Goal: Task Accomplishment & Management: Complete application form

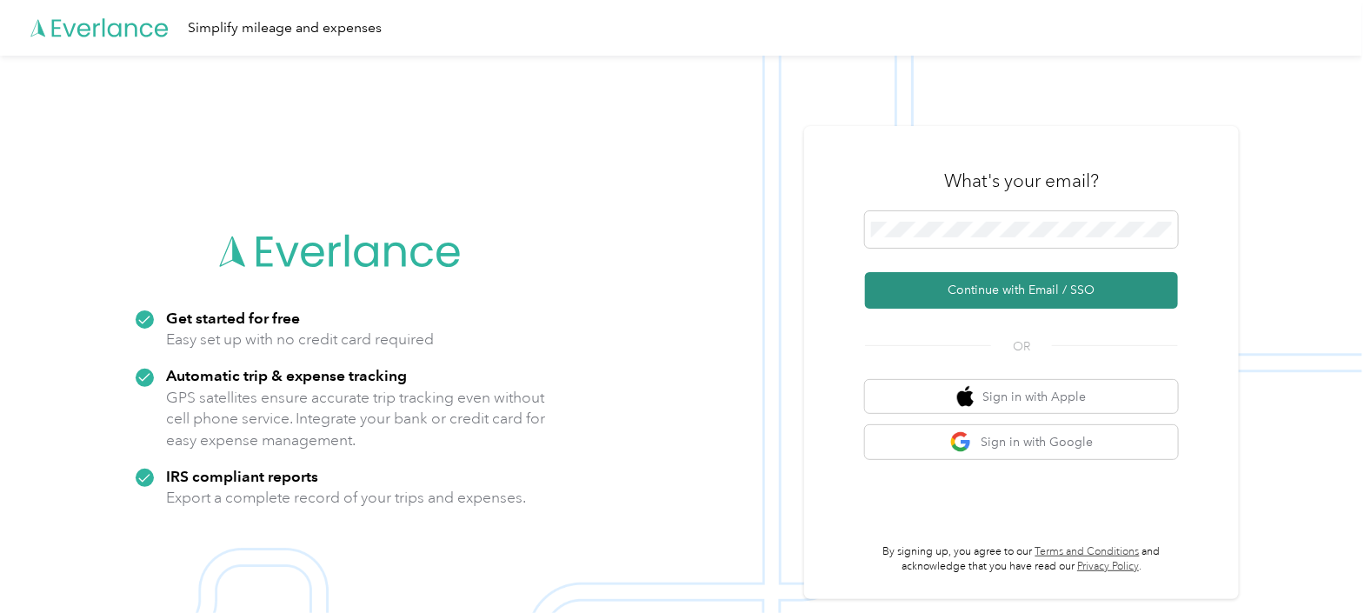
click at [993, 288] on button "Continue with Email / SSO" at bounding box center [1021, 290] width 313 height 37
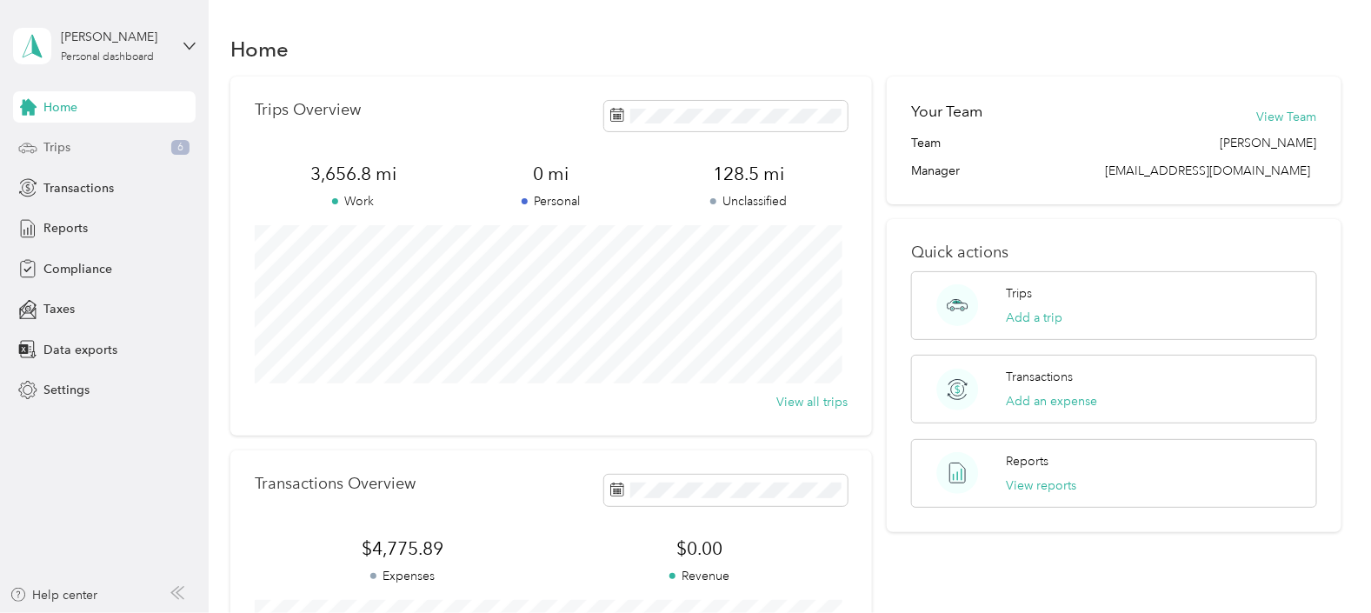
click at [54, 147] on span "Trips" at bounding box center [56, 147] width 27 height 18
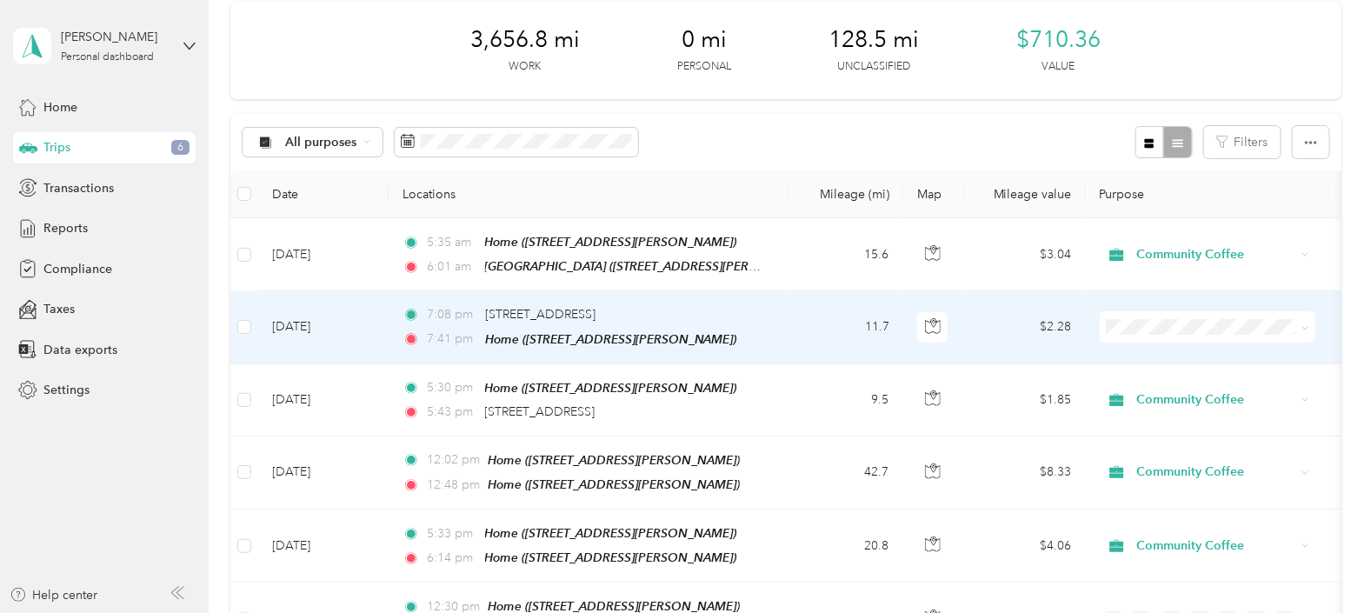
scroll to position [108, 0]
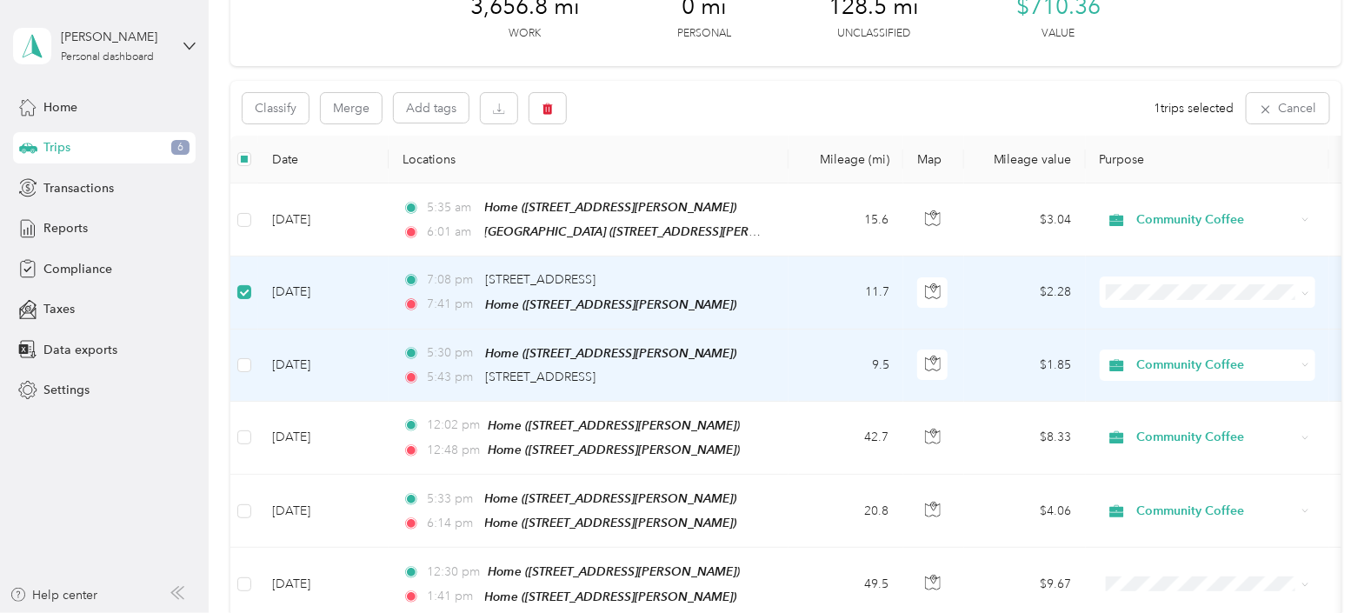
click at [236, 357] on td at bounding box center [244, 366] width 28 height 72
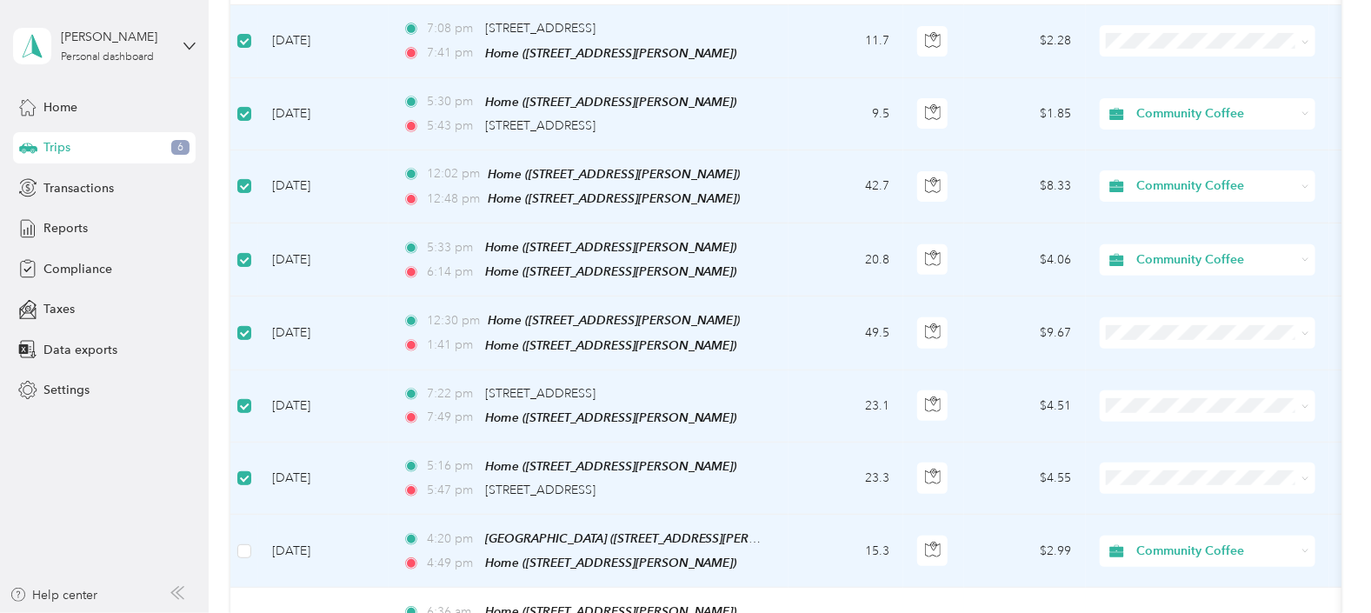
scroll to position [0, 0]
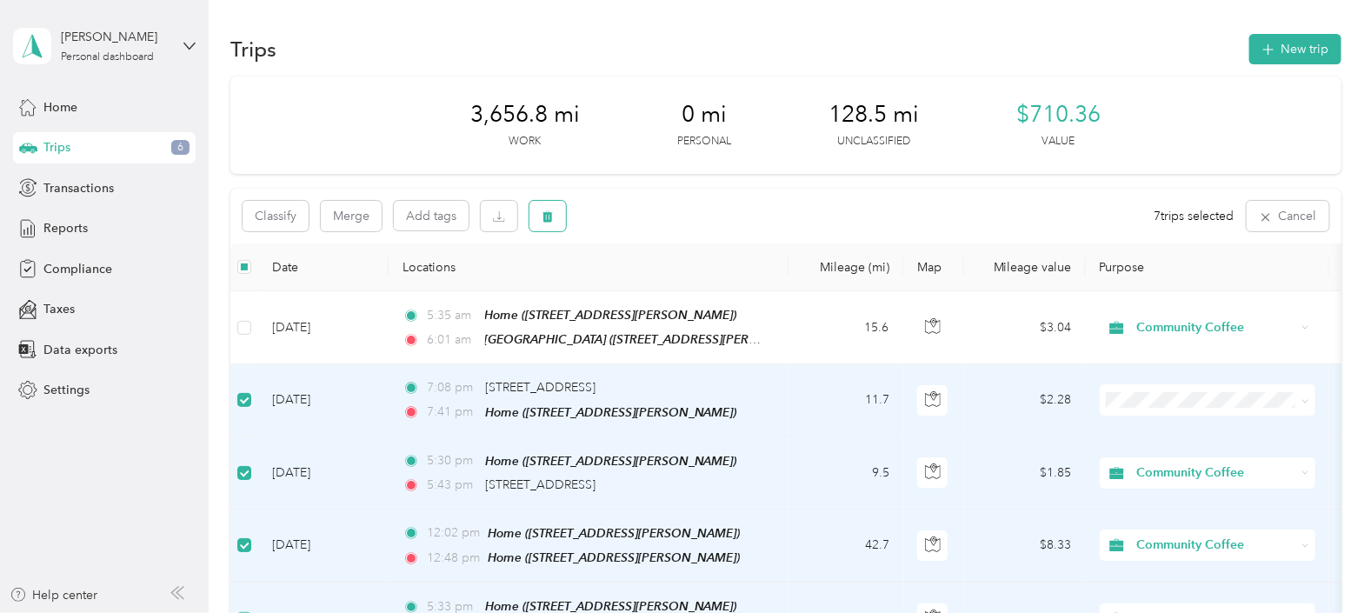
click at [547, 213] on icon "button" at bounding box center [548, 216] width 10 height 11
click at [665, 281] on button "Yes" at bounding box center [677, 289] width 34 height 28
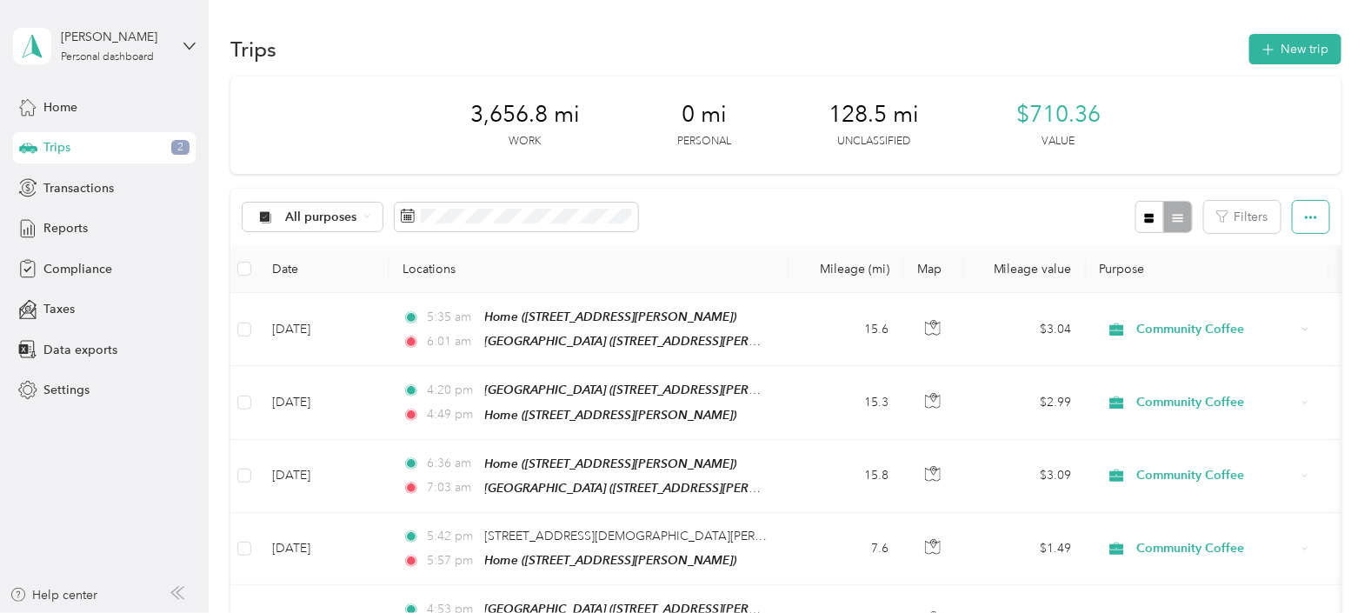
click at [1305, 211] on icon "button" at bounding box center [1311, 217] width 12 height 12
click at [1209, 146] on div "3,656.8 mi Work 0 mi Personal 128.5 mi Unclassified $710.36 Value" at bounding box center [785, 125] width 1111 height 97
click at [54, 219] on span "Reports" at bounding box center [65, 228] width 44 height 18
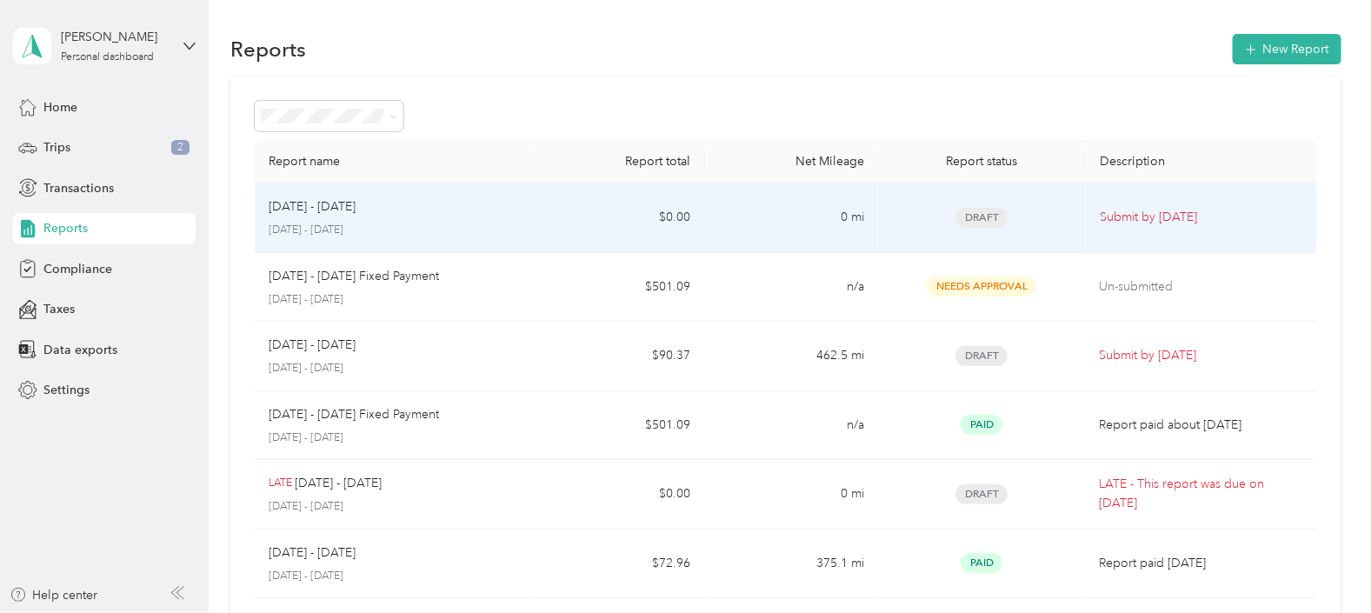
click at [1136, 212] on p "Submit by Oct. 4, 2025" at bounding box center [1201, 217] width 203 height 19
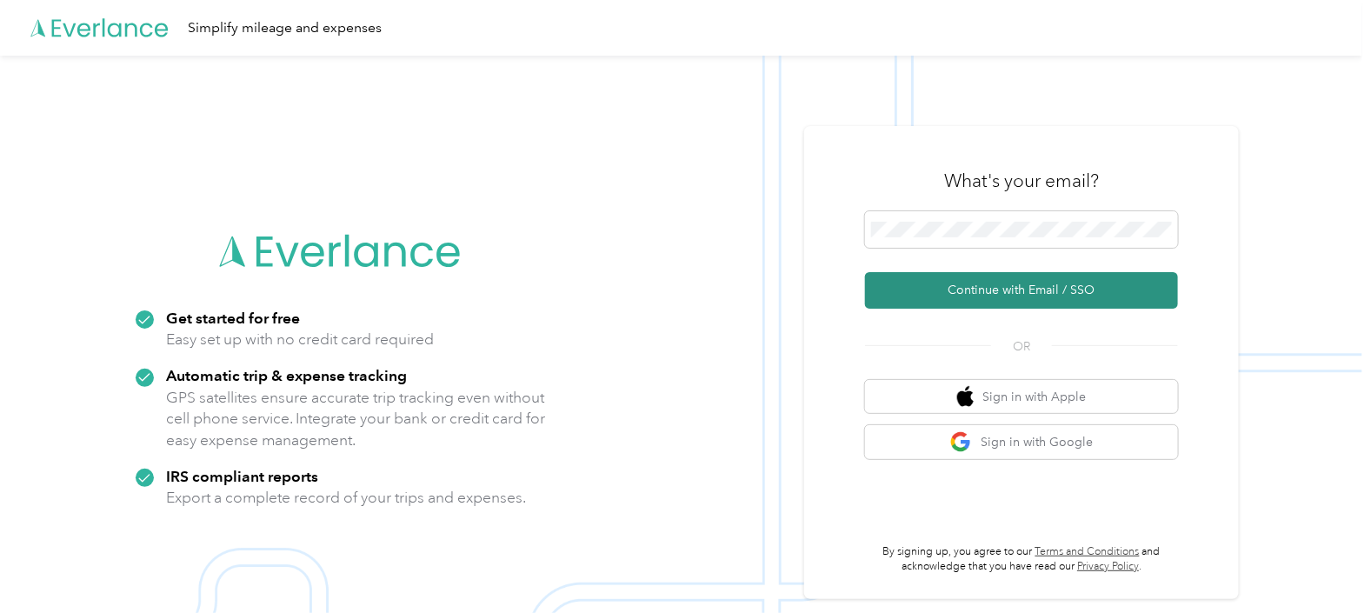
click at [979, 292] on button "Continue with Email / SSO" at bounding box center [1021, 290] width 313 height 37
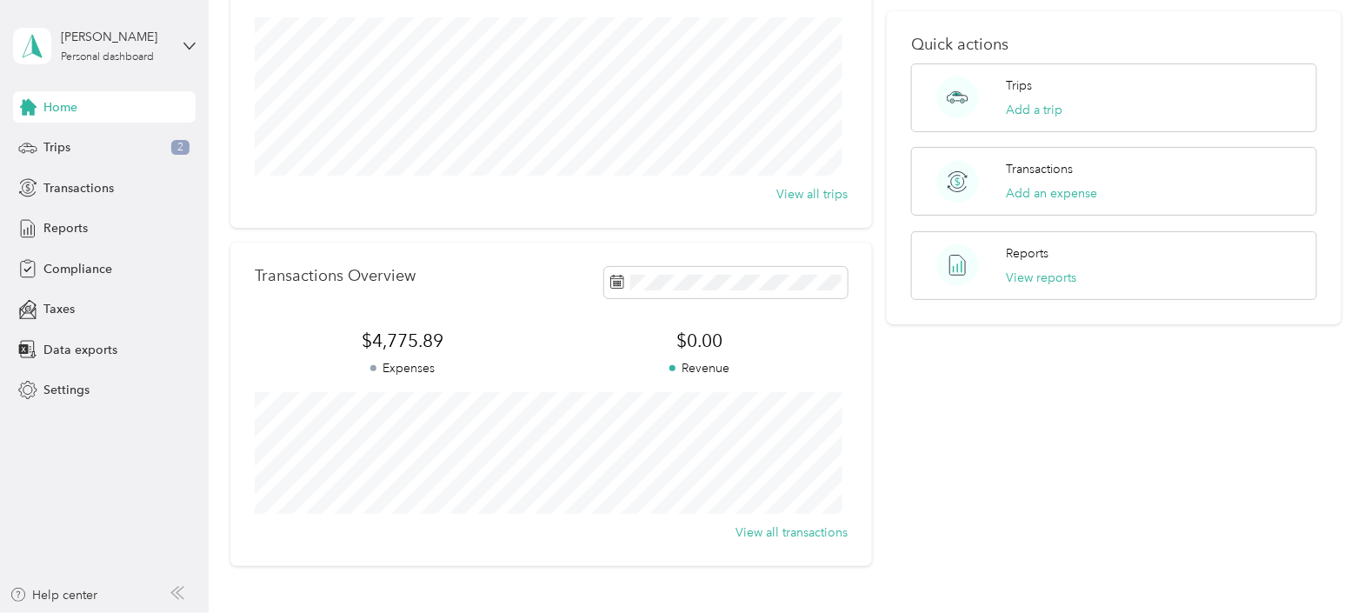
scroll to position [14, 0]
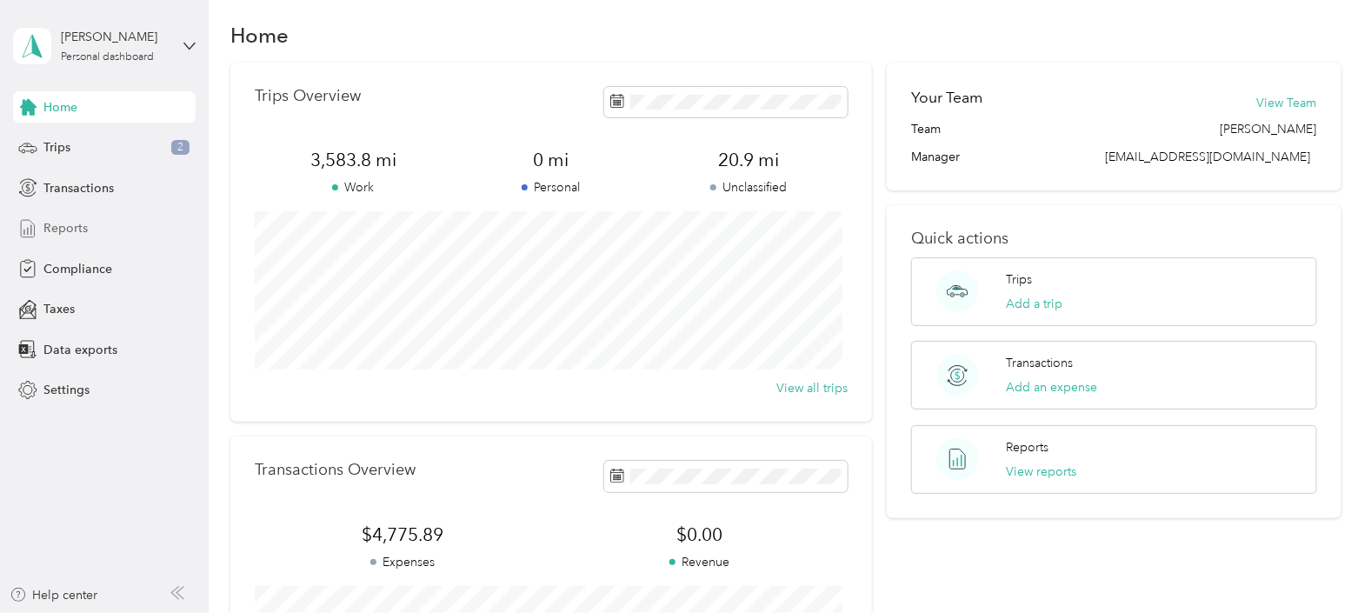
click at [77, 225] on span "Reports" at bounding box center [65, 228] width 44 height 18
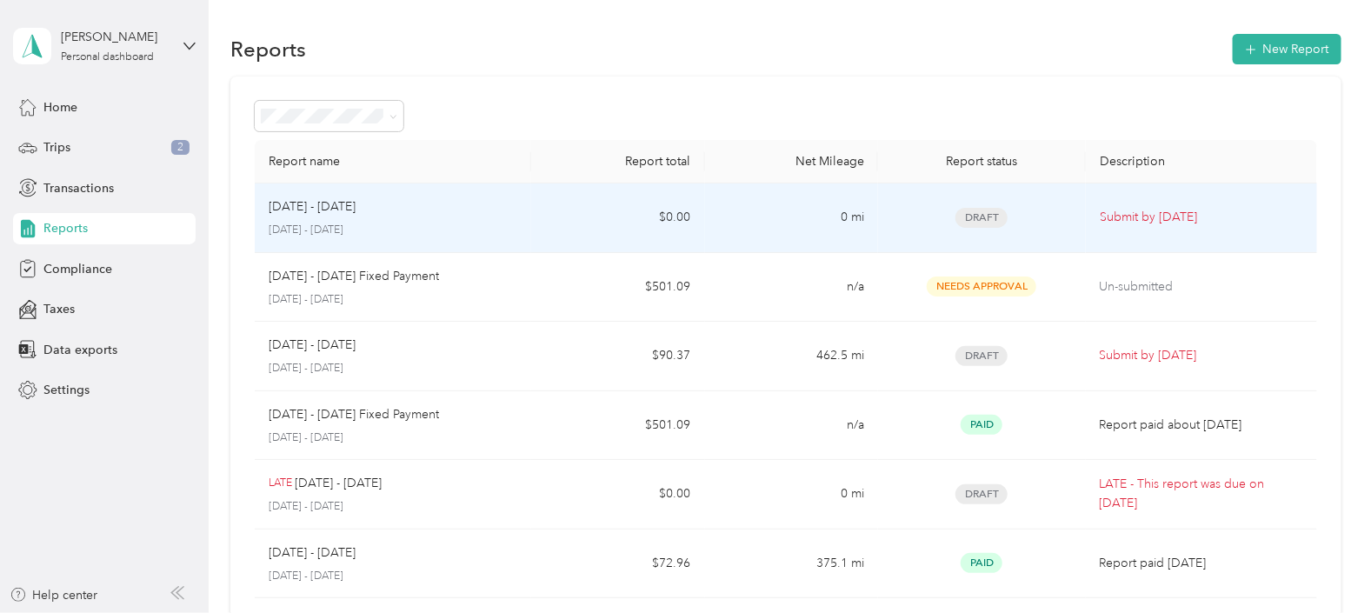
click at [1129, 209] on p "Submit by Oct. 4, 2025" at bounding box center [1201, 217] width 203 height 19
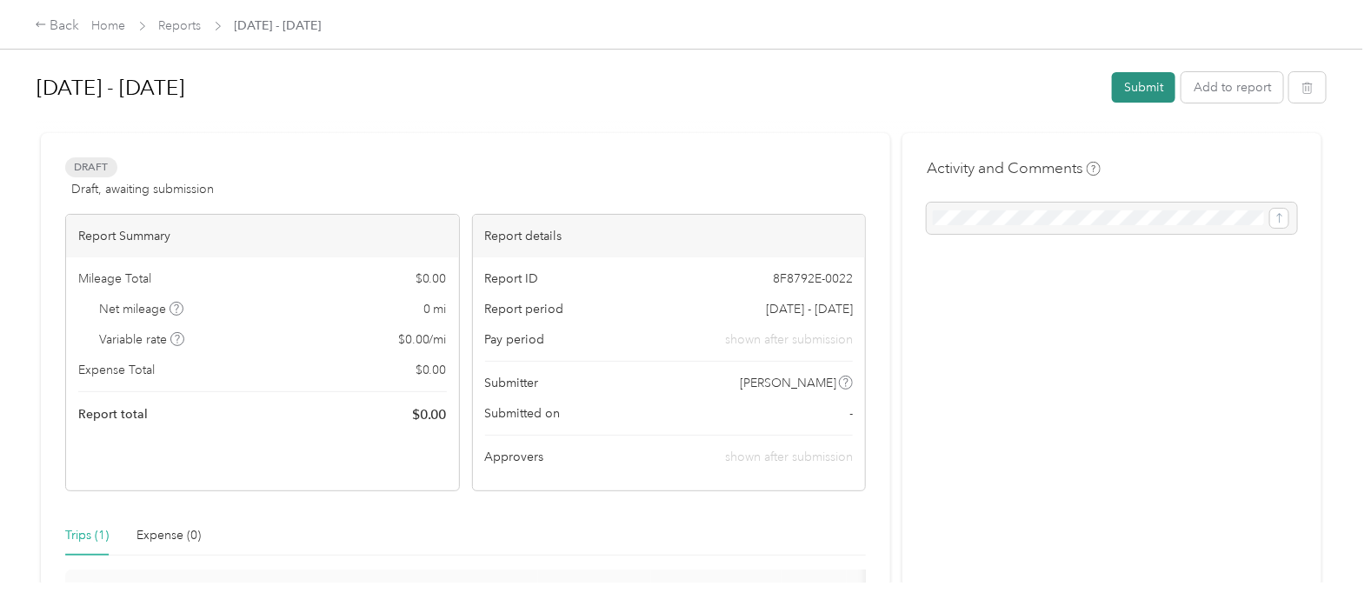
click at [1128, 83] on button "Submit" at bounding box center [1143, 87] width 63 height 30
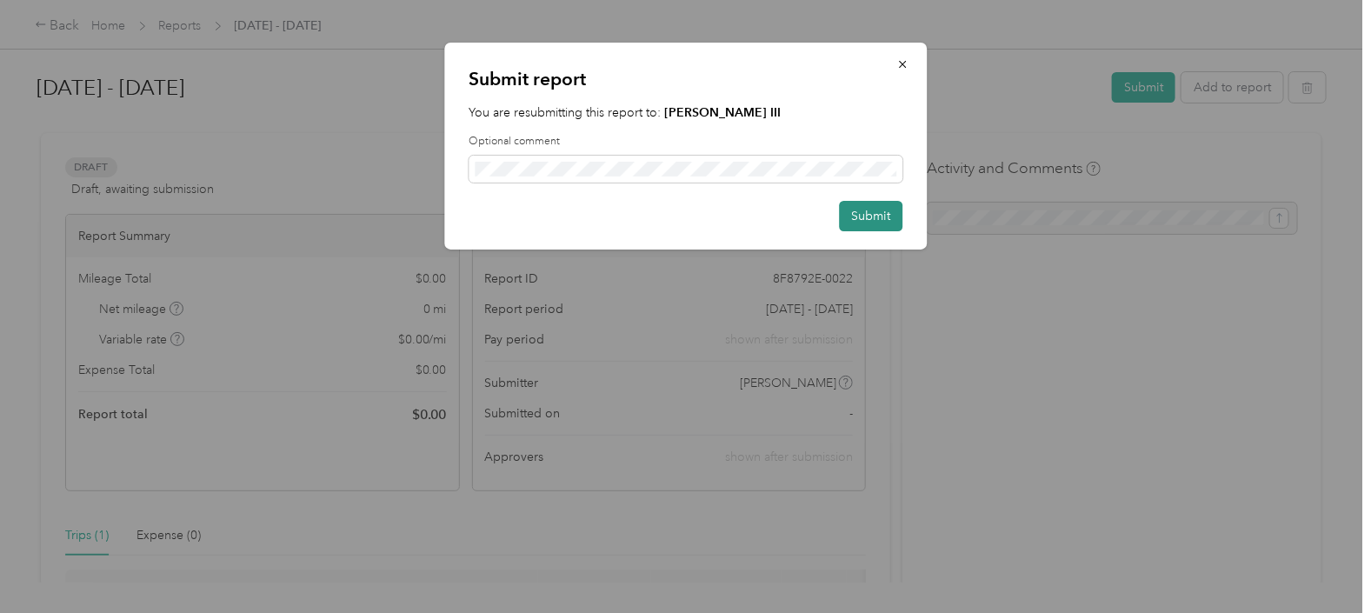
click at [885, 218] on button "Submit" at bounding box center [870, 216] width 63 height 30
